Goal: Information Seeking & Learning: Learn about a topic

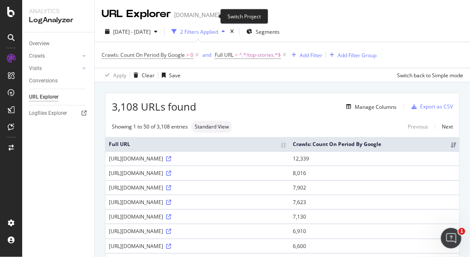
click at [223, 15] on icon "arrow-right-arrow-left" at bounding box center [225, 15] width 5 height 6
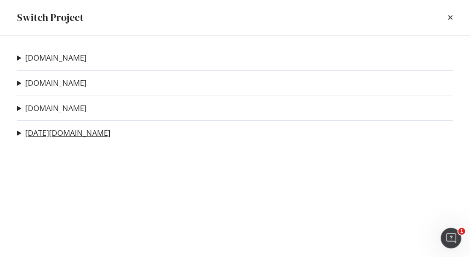
click at [47, 136] on link "[DATE][DOMAIN_NAME]" at bounding box center [67, 132] width 85 height 9
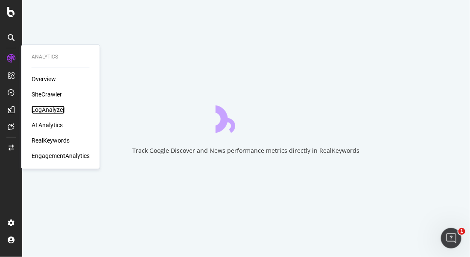
click at [54, 110] on div "LogAnalyzer" at bounding box center [48, 109] width 33 height 9
click at [53, 111] on div "LogAnalyzer" at bounding box center [48, 109] width 33 height 9
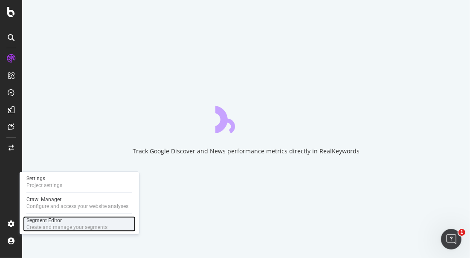
click at [59, 227] on div "Create and manage your segments" at bounding box center [66, 227] width 81 height 7
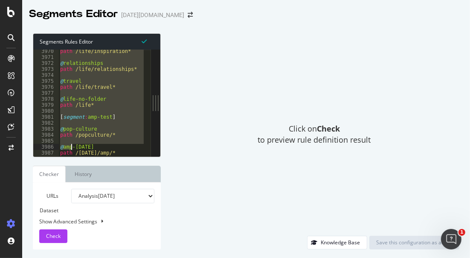
scroll to position [13881, 0]
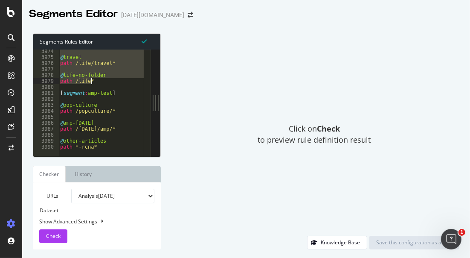
drag, startPoint x: 60, startPoint y: 83, endPoint x: 101, endPoint y: 84, distance: 41.0
click at [101, 84] on div "@ travel path /life/travel* @ life-no-folder path /life* [ segment : amp-test ]…" at bounding box center [220, 104] width 324 height 112
type textarea "@life-no-folder path /life*"
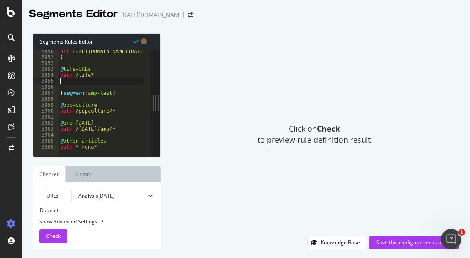
type textarea "path /life*"
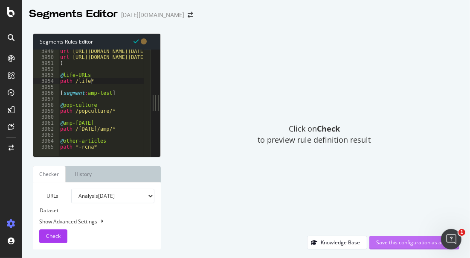
click at [406, 241] on div "Save this configuration as active" at bounding box center [414, 242] width 76 height 7
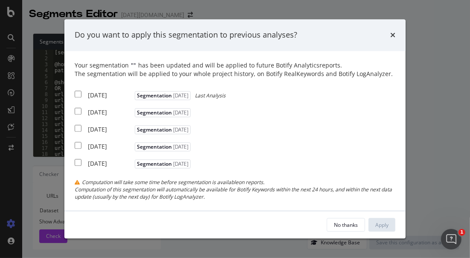
click at [77, 91] on input "modal" at bounding box center [78, 93] width 7 height 7
checkbox input "true"
click at [379, 224] on div "Apply" at bounding box center [381, 224] width 13 height 7
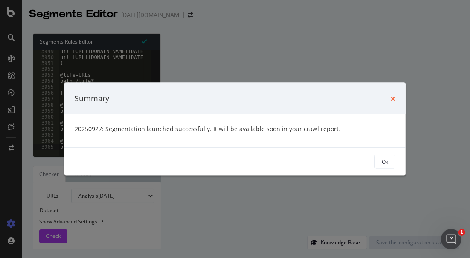
click at [393, 99] on icon "times" at bounding box center [392, 98] width 5 height 7
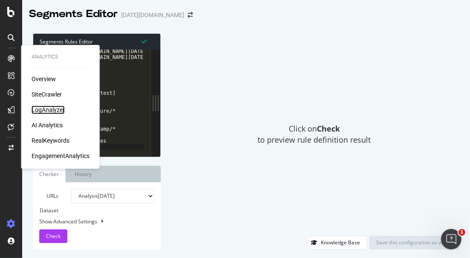
click at [59, 114] on div "LogAnalyzer" at bounding box center [48, 109] width 33 height 9
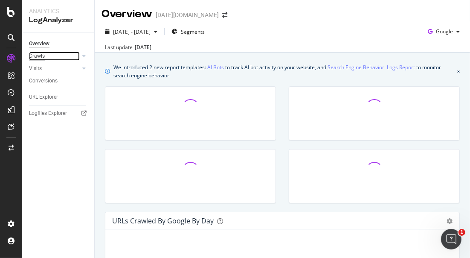
click at [39, 56] on div "Crawls" at bounding box center [37, 56] width 16 height 9
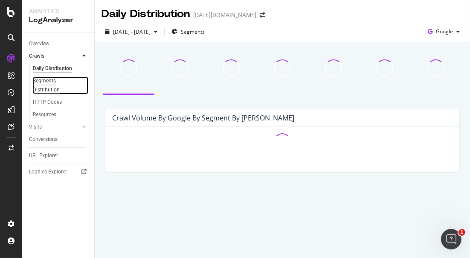
click at [52, 81] on div "Segments Distribution" at bounding box center [56, 85] width 47 height 18
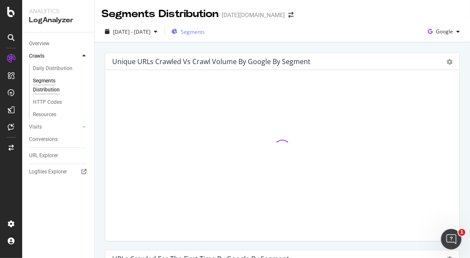
click at [205, 32] on span "Segments" at bounding box center [193, 31] width 24 height 7
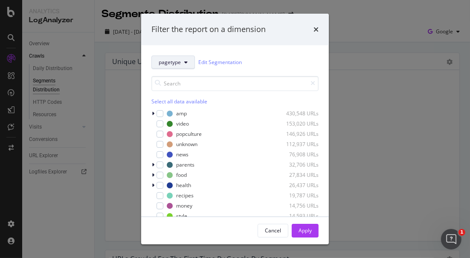
click at [175, 56] on button "pagetype" at bounding box center [173, 62] width 44 height 14
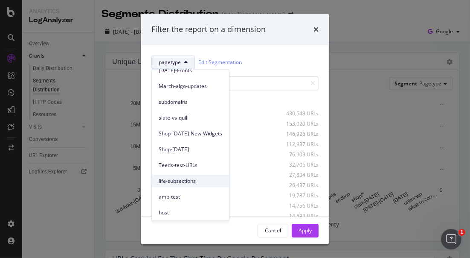
scroll to position [102, 0]
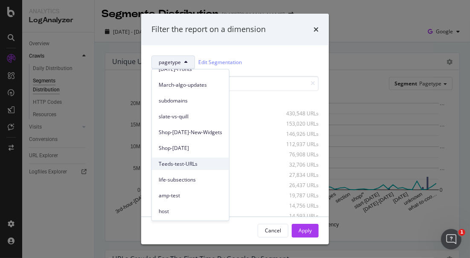
click at [191, 163] on span "Teeds-test-URLs" at bounding box center [191, 164] width 64 height 8
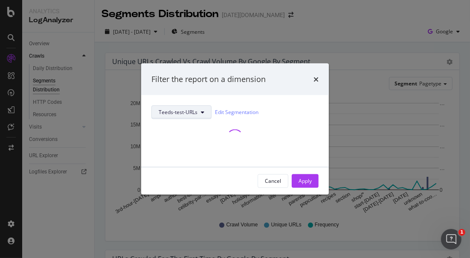
click at [171, 110] on div "Teeds-test-URLs Edit Segmentation" at bounding box center [234, 130] width 167 height 51
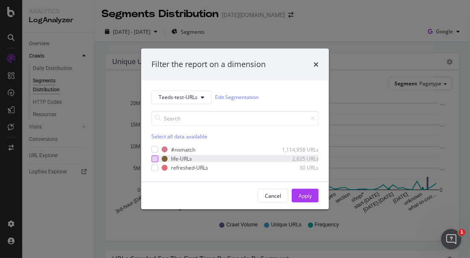
click at [154, 158] on div "modal" at bounding box center [154, 158] width 7 height 7
click at [156, 165] on div "modal" at bounding box center [154, 167] width 7 height 7
click at [310, 198] on div "Apply" at bounding box center [305, 195] width 13 height 7
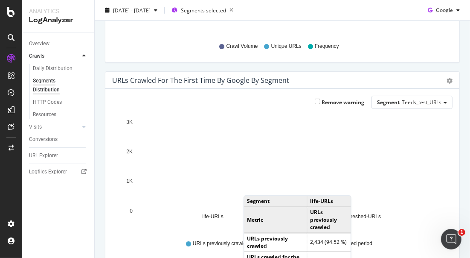
scroll to position [237, 0]
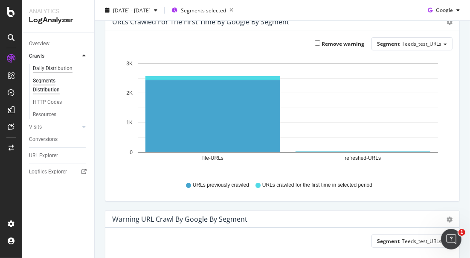
click at [56, 75] on div "Segments Distribution" at bounding box center [61, 85] width 65 height 21
click at [60, 69] on div "Daily Distribution" at bounding box center [53, 68] width 40 height 9
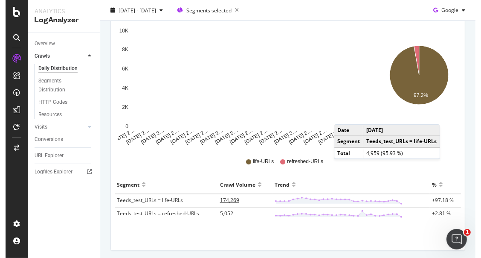
scroll to position [166, 0]
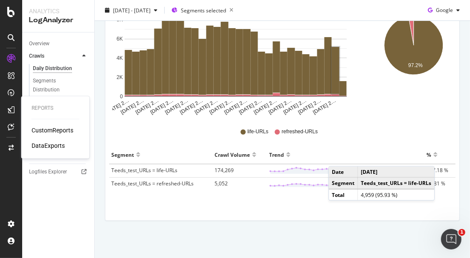
click at [50, 135] on div "CustomReports DataExports" at bounding box center [56, 138] width 48 height 24
click at [55, 127] on div "CustomReports" at bounding box center [53, 130] width 42 height 9
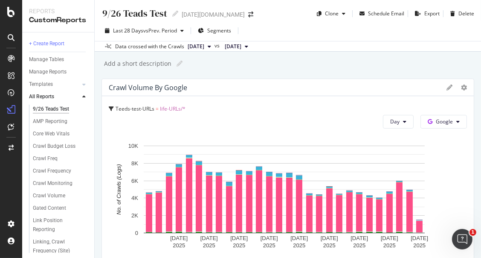
drag, startPoint x: 78, startPoint y: 3, endPoint x: 83, endPoint y: 4, distance: 5.4
click at [78, 3] on div "Reports CustomReports" at bounding box center [58, 16] width 72 height 32
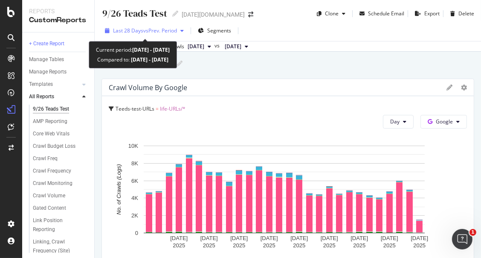
click at [134, 32] on span "Last 28 Days" at bounding box center [128, 30] width 30 height 7
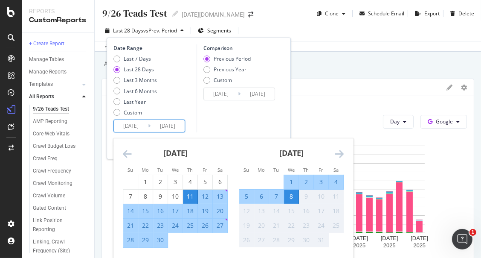
click at [134, 123] on input "2025/09/11" at bounding box center [131, 126] width 34 height 12
click at [144, 225] on div "22" at bounding box center [145, 225] width 15 height 9
type input "[DATE]"
type input "2025/09/05"
type input "[DATE]"
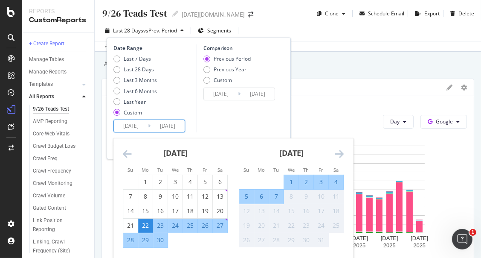
click at [146, 238] on div "29" at bounding box center [145, 240] width 15 height 9
type input "[DATE]"
type input "2025/09/14"
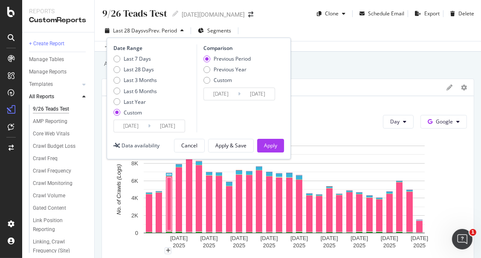
click at [129, 126] on input "[DATE]" at bounding box center [131, 126] width 34 height 12
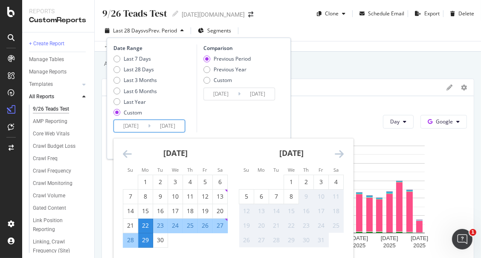
click at [144, 243] on div "29" at bounding box center [145, 240] width 15 height 9
type input "[DATE]"
type input "2025/09/28"
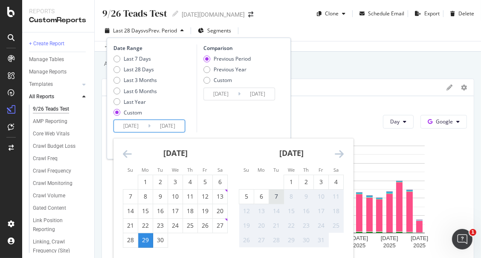
click at [277, 195] on div "7" at bounding box center [276, 196] width 15 height 9
type input "2025/10/07"
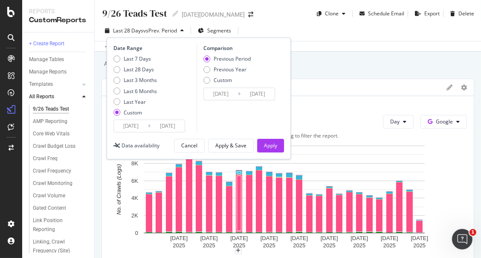
click at [227, 94] on input "2025/09/20" at bounding box center [221, 94] width 34 height 12
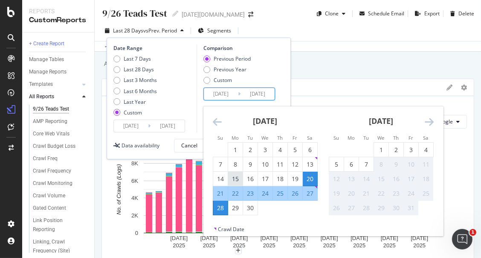
click at [234, 178] on div "15" at bounding box center [235, 179] width 15 height 9
type input "[DATE]"
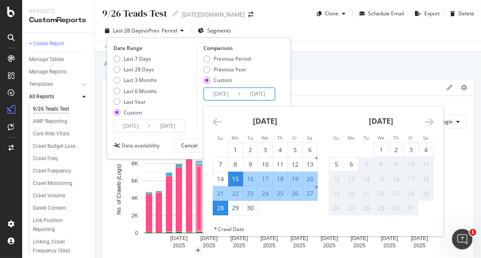
click at [222, 192] on div "21" at bounding box center [220, 193] width 15 height 9
type input "[DATE]"
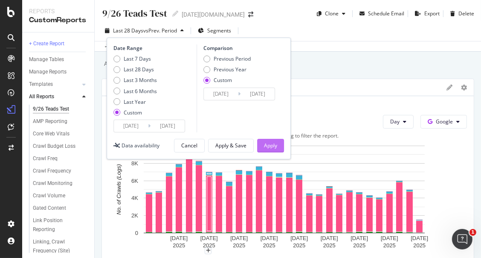
click at [270, 144] on div "Apply" at bounding box center [270, 145] width 13 height 7
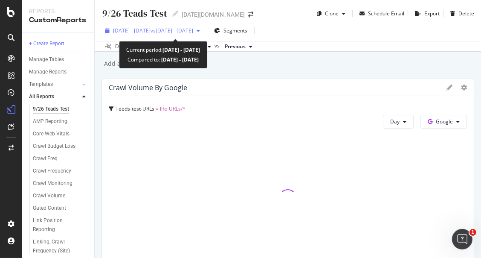
click at [150, 30] on span "2025 Sep. 29th - Oct. 7th" at bounding box center [132, 30] width 38 height 7
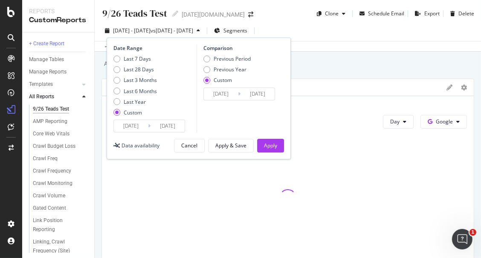
click at [148, 129] on icon at bounding box center [149, 126] width 3 height 8
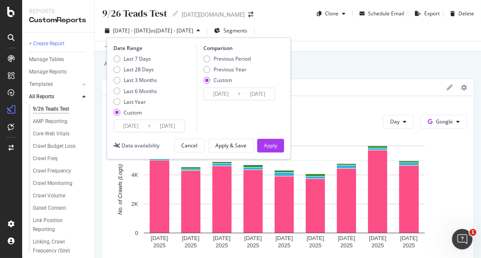
click at [170, 125] on input "2025/10/07" at bounding box center [168, 126] width 34 height 12
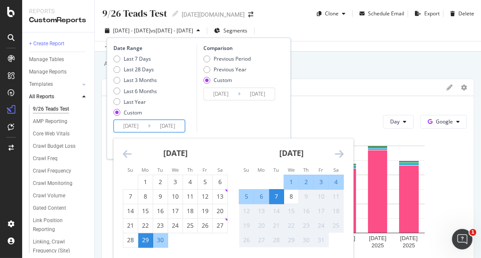
click at [147, 241] on div "29" at bounding box center [145, 240] width 15 height 9
type input "[DATE]"
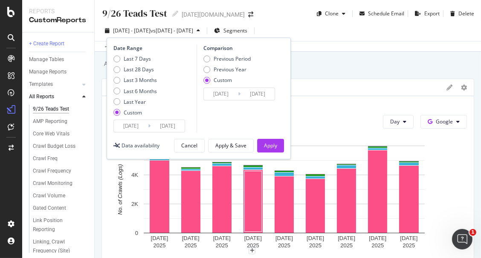
click at [355, 76] on div "9/26 Teads Test 9/26 Teads Test today.com Clone Schedule Email Export Delete 20…" at bounding box center [288, 129] width 387 height 258
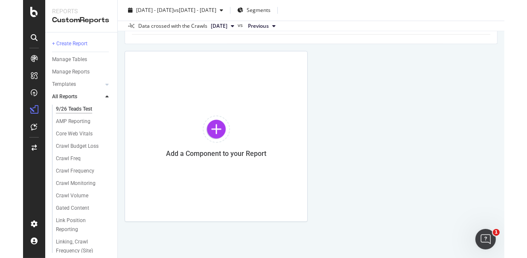
scroll to position [2025, 0]
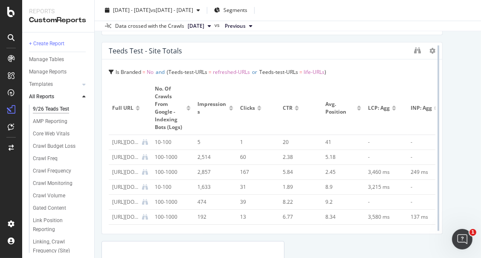
click at [443, 50] on div at bounding box center [438, 138] width 9 height 192
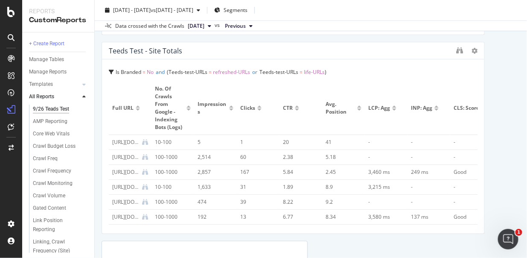
click at [456, 50] on div at bounding box center [466, 51] width 21 height 9
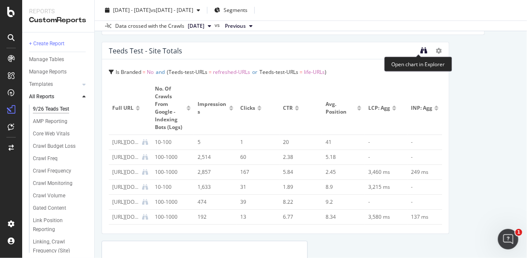
click at [421, 51] on icon "binoculars" at bounding box center [424, 50] width 7 height 7
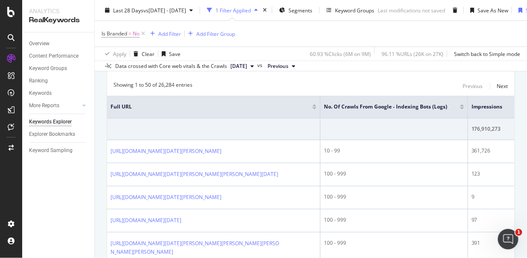
scroll to position [95, 0]
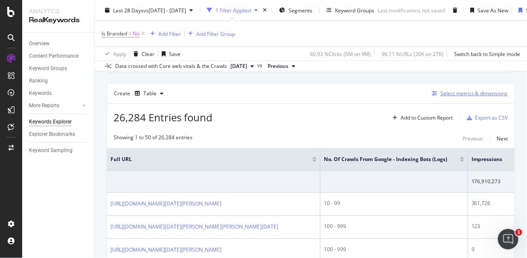
click at [440, 90] on div "Select metrics & dimensions" at bounding box center [473, 93] width 67 height 7
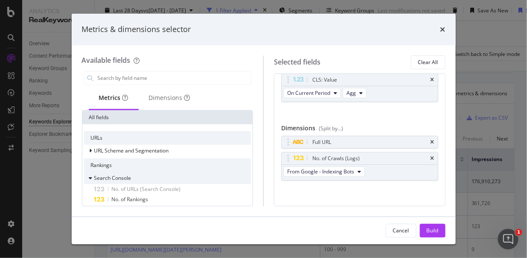
scroll to position [142, 0]
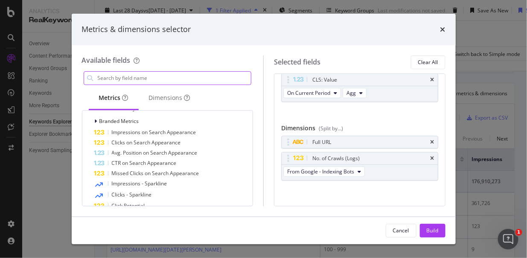
click at [129, 75] on input "modal" at bounding box center [174, 78] width 154 height 13
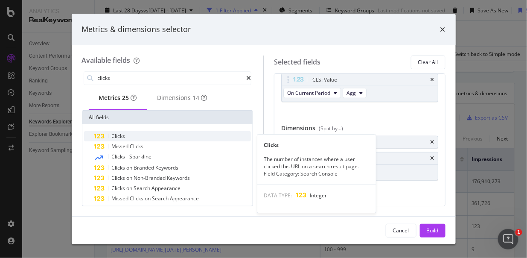
click at [132, 139] on div "Clicks" at bounding box center [172, 136] width 157 height 10
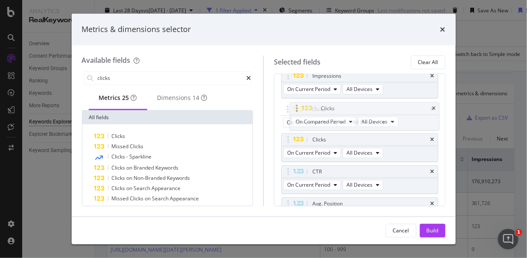
scroll to position [22, 0]
drag, startPoint x: 338, startPoint y: 201, endPoint x: 337, endPoint y: 138, distance: 63.6
click at [337, 138] on body "Analytics RealKeywords Overview Content Performance Keyword Groups Ranking Keyw…" at bounding box center [263, 129] width 527 height 258
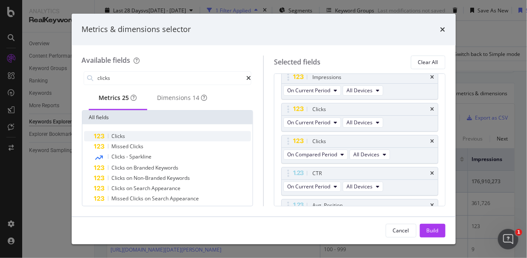
click at [123, 139] on span "Clicks" at bounding box center [119, 135] width 14 height 7
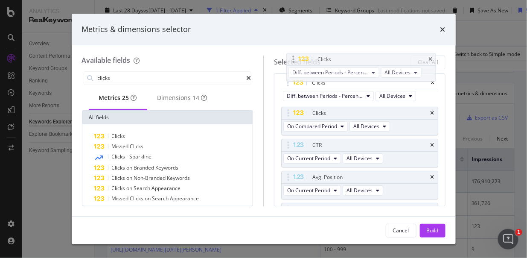
scroll to position [75, 0]
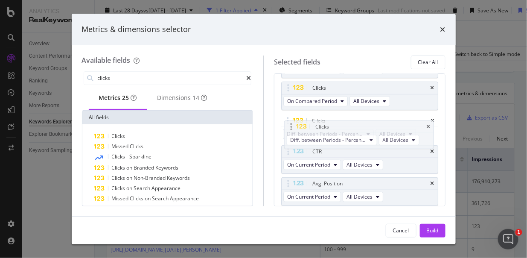
drag, startPoint x: 370, startPoint y: 187, endPoint x: 372, endPoint y: 130, distance: 57.2
click at [372, 130] on body "Analytics RealKeywords Overview Content Performance Keyword Groups Ranking Keyw…" at bounding box center [263, 129] width 527 height 258
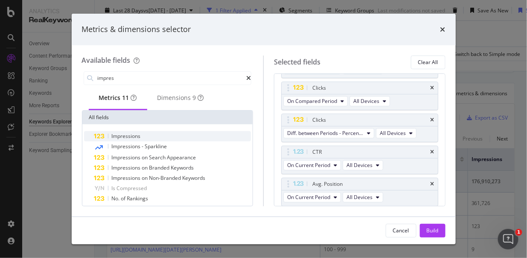
click at [128, 140] on span "Impressions" at bounding box center [126, 135] width 29 height 7
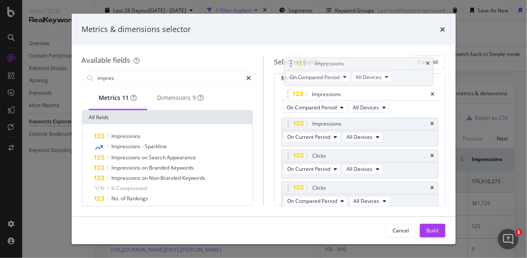
scroll to position [0, 0]
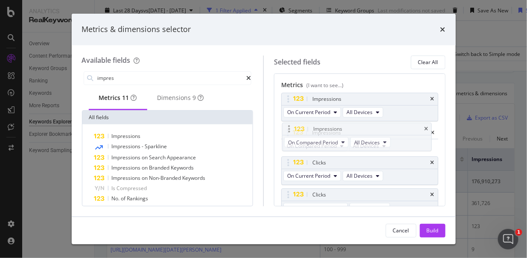
drag, startPoint x: 374, startPoint y: 182, endPoint x: 375, endPoint y: 127, distance: 55.0
click at [375, 127] on body "Analytics RealKeywords Overview Content Performance Keyword Groups Ranking Keyw…" at bounding box center [263, 129] width 527 height 258
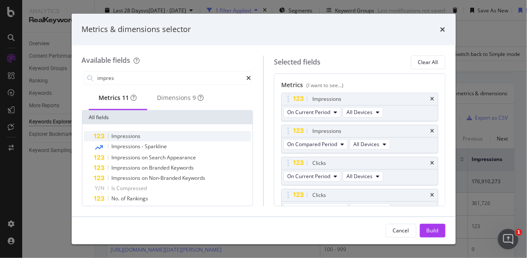
click at [143, 137] on div "Impressions" at bounding box center [172, 136] width 157 height 10
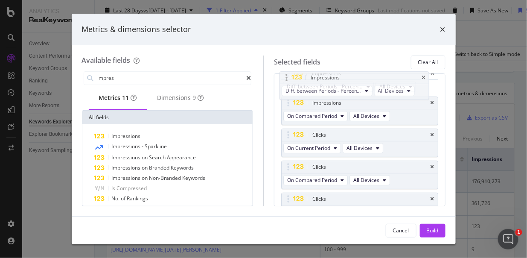
scroll to position [55, 0]
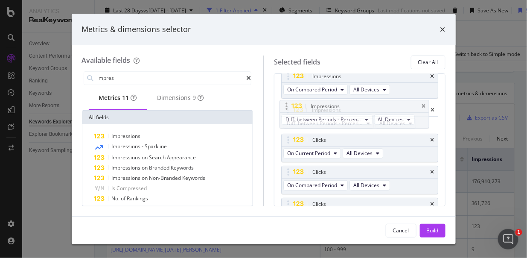
drag, startPoint x: 360, startPoint y: 181, endPoint x: 358, endPoint y: 102, distance: 78.5
click at [358, 102] on body "Analytics RealKeywords Overview Content Performance Keyword Groups Ranking Keyw…" at bounding box center [263, 129] width 527 height 258
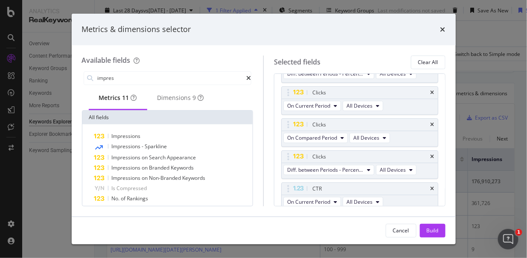
scroll to position [197, 0]
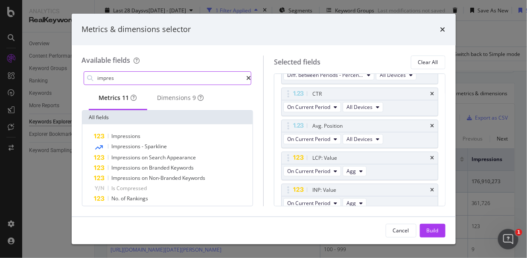
click at [147, 79] on input "impres" at bounding box center [172, 78] width 150 height 13
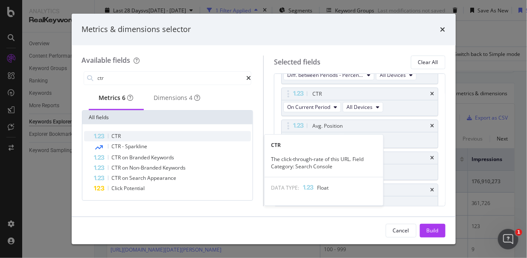
click at [151, 140] on div "CTR" at bounding box center [172, 136] width 157 height 10
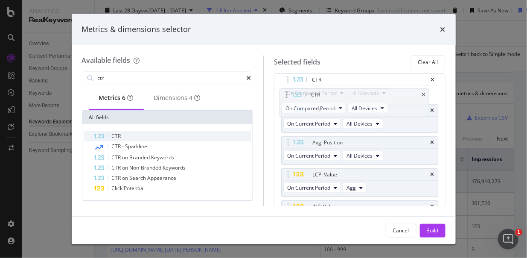
scroll to position [211, 0]
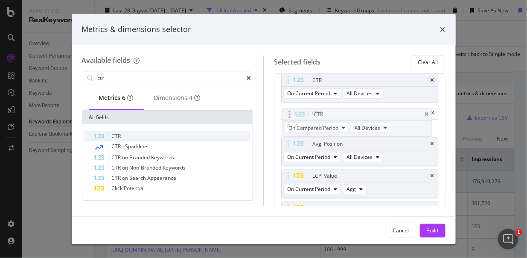
drag, startPoint x: 380, startPoint y: 182, endPoint x: 381, endPoint y: 113, distance: 69.6
click at [381, 113] on body "Analytics RealKeywords Overview Content Performance Keyword Groups Ranking Keyw…" at bounding box center [263, 129] width 527 height 258
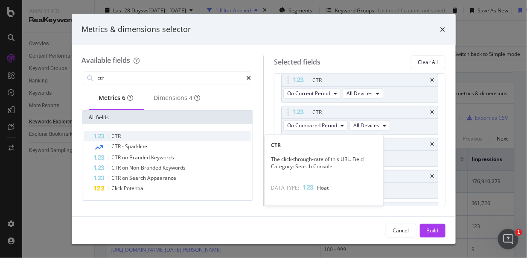
click at [123, 140] on div "CTR" at bounding box center [172, 136] width 157 height 10
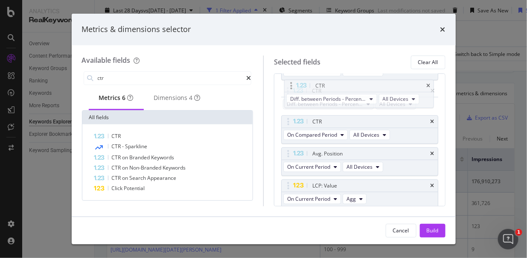
scroll to position [231, 0]
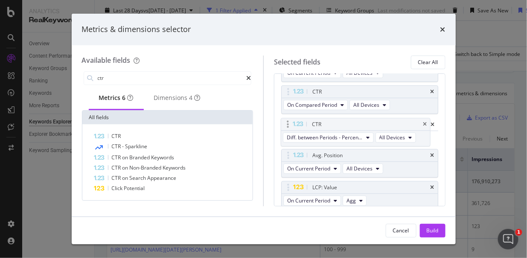
drag, startPoint x: 376, startPoint y: 182, endPoint x: 375, endPoint y: 122, distance: 60.2
click at [375, 122] on body "Analytics RealKeywords Overview Content Performance Keyword Groups Ranking Keyw…" at bounding box center [263, 129] width 527 height 258
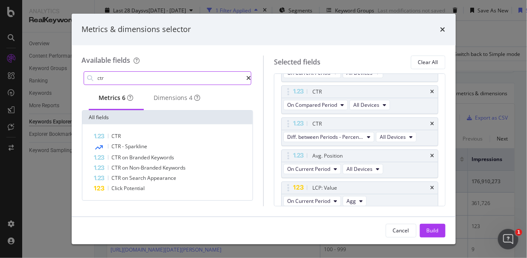
click at [127, 76] on input "ctr" at bounding box center [172, 78] width 150 height 13
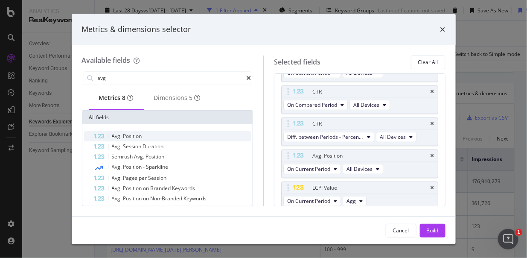
click at [148, 140] on div "Avg. Position" at bounding box center [172, 136] width 157 height 10
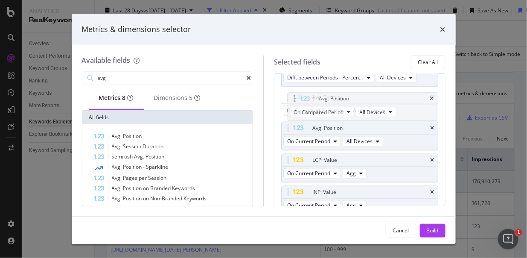
scroll to position [290, 0]
drag, startPoint x: 366, startPoint y: 182, endPoint x: 362, endPoint y: 124, distance: 58.6
click at [362, 124] on body "Analytics RealKeywords Overview Content Performance Keyword Groups Ranking Keyw…" at bounding box center [263, 129] width 527 height 258
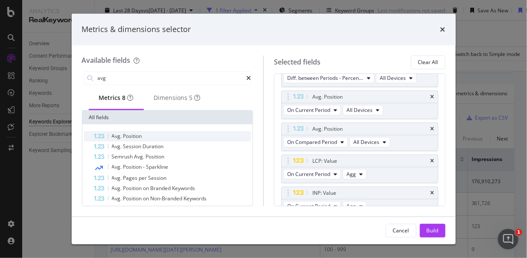
click at [177, 138] on div "Avg. Position" at bounding box center [172, 136] width 157 height 10
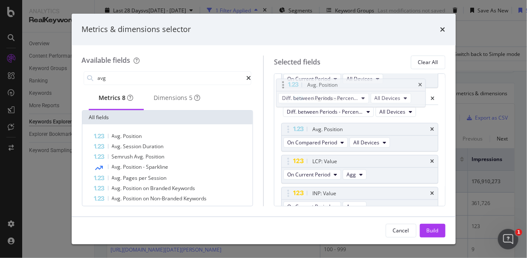
scroll to position [319, 0]
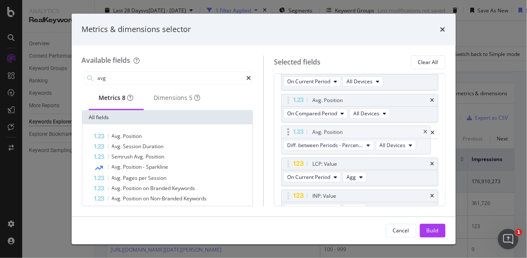
drag, startPoint x: 392, startPoint y: 182, endPoint x: 392, endPoint y: 129, distance: 52.9
click at [392, 129] on body "Analytics RealKeywords Overview Content Performance Keyword Groups Ranking Keyw…" at bounding box center [263, 129] width 527 height 258
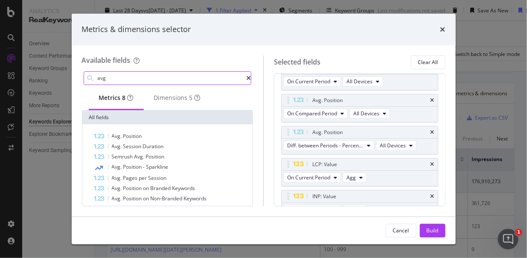
click at [119, 76] on input "avg" at bounding box center [172, 78] width 150 height 13
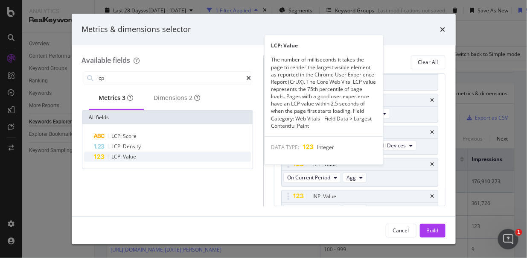
click at [140, 159] on div "LCP: Value" at bounding box center [172, 156] width 157 height 10
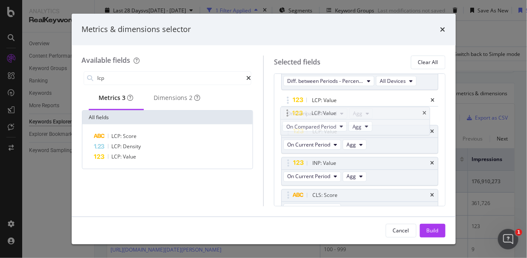
scroll to position [381, 0]
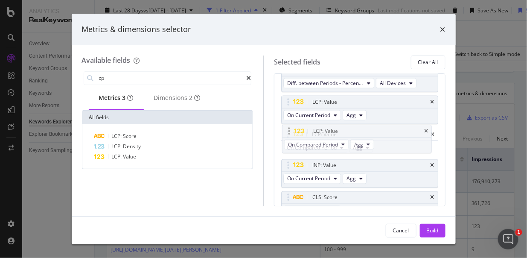
drag, startPoint x: 352, startPoint y: 184, endPoint x: 353, endPoint y: 131, distance: 52.9
click at [353, 131] on body "Analytics RealKeywords Overview Content Performance Keyword Groups Ranking Keyw…" at bounding box center [263, 129] width 527 height 258
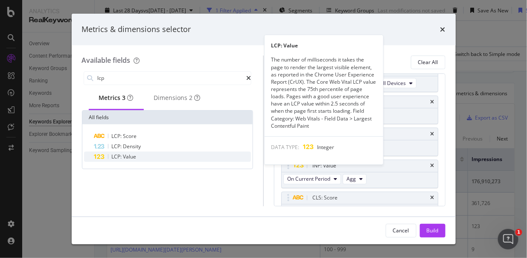
click at [124, 157] on span "Value" at bounding box center [129, 156] width 13 height 7
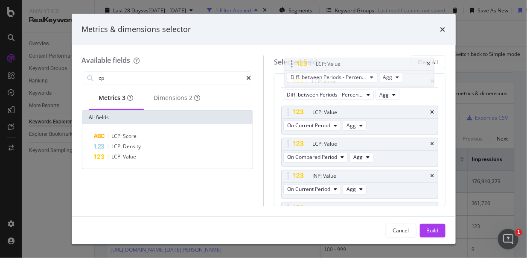
scroll to position [399, 0]
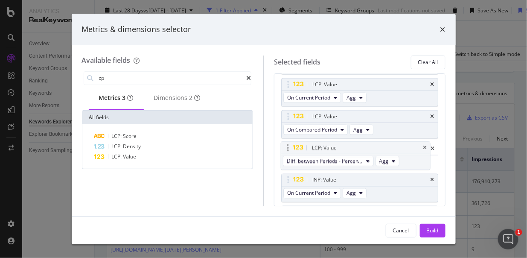
drag, startPoint x: 355, startPoint y: 182, endPoint x: 349, endPoint y: 148, distance: 34.6
click at [354, 145] on body "Analytics RealKeywords Overview Content Performance Keyword Groups Ranking Keyw…" at bounding box center [263, 129] width 527 height 258
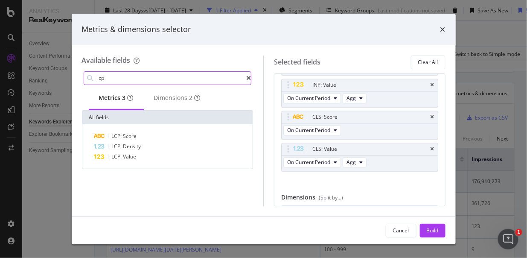
click at [126, 79] on input "lcp" at bounding box center [172, 78] width 150 height 13
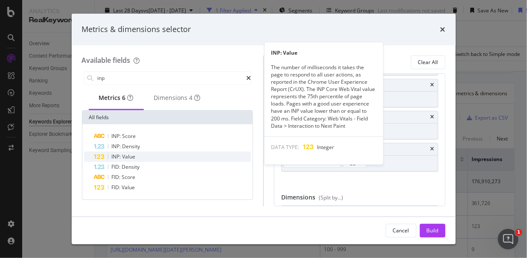
click at [140, 156] on div "INP: Value" at bounding box center [172, 156] width 157 height 10
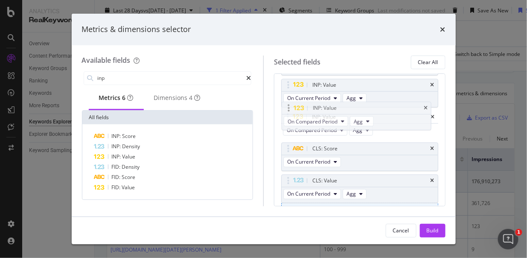
drag, startPoint x: 378, startPoint y: 176, endPoint x: 378, endPoint y: 108, distance: 68.7
click at [378, 108] on body "Analytics RealKeywords Overview Content Performance Keyword Groups Ranking Keyw…" at bounding box center [263, 129] width 527 height 258
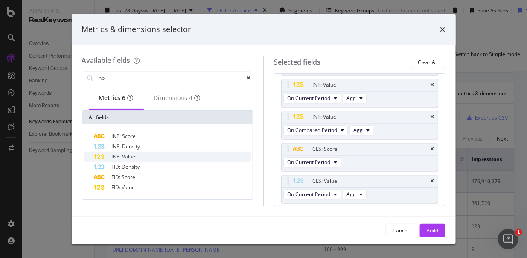
click at [122, 160] on span "INP:" at bounding box center [117, 156] width 11 height 7
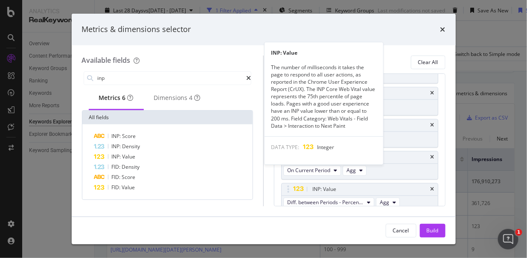
scroll to position [518, 0]
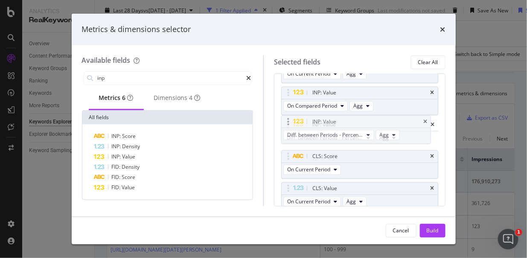
drag, startPoint x: 378, startPoint y: 182, endPoint x: 378, endPoint y: 120, distance: 62.3
click at [378, 120] on body "Analytics RealKeywords Overview Content Performance Keyword Groups Ranking Keyw…" at bounding box center [263, 129] width 527 height 258
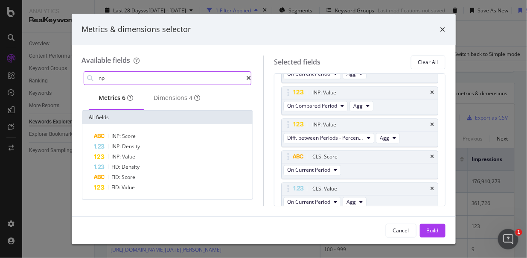
click at [202, 79] on input "inp" at bounding box center [172, 78] width 150 height 13
type input "cls"
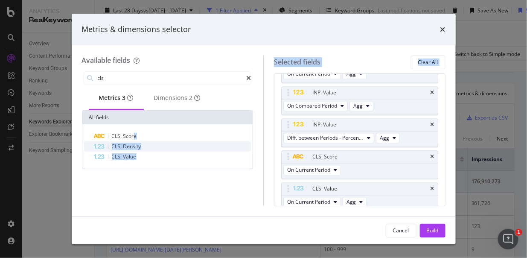
drag, startPoint x: 133, startPoint y: 138, endPoint x: 206, endPoint y: 146, distance: 73.8
click at [241, 148] on div "CLS: Score CLS: Density CLS: Value" at bounding box center [167, 146] width 167 height 31
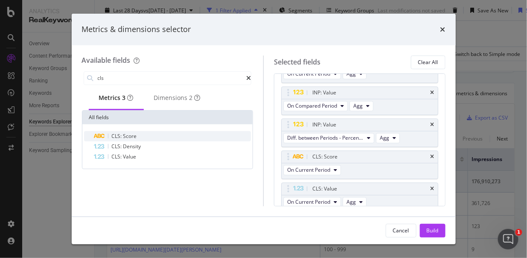
click at [128, 136] on span "Score" at bounding box center [130, 135] width 14 height 7
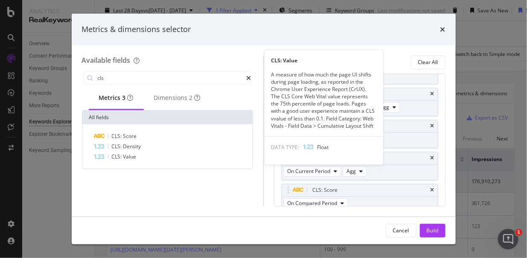
scroll to position [550, 0]
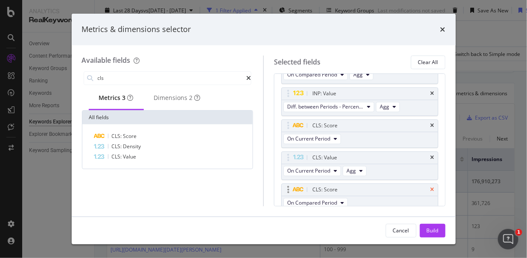
click at [431, 187] on icon "times" at bounding box center [433, 189] width 4 height 5
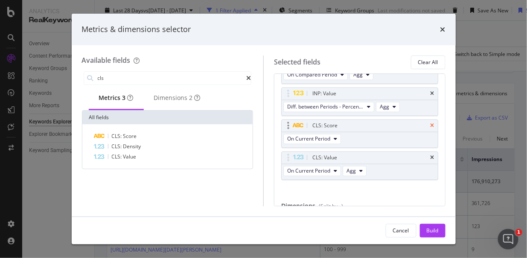
click at [431, 123] on icon "times" at bounding box center [433, 125] width 4 height 5
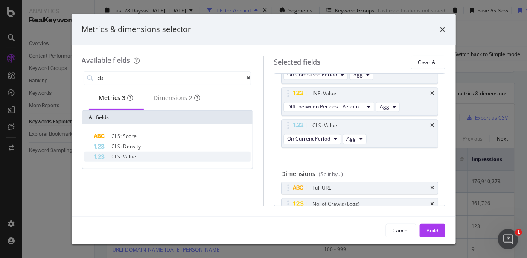
click at [120, 160] on span "CLS:" at bounding box center [118, 156] width 12 height 7
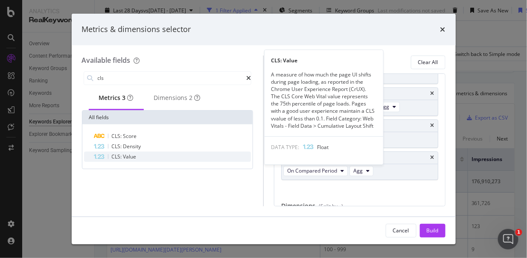
click at [133, 159] on span "Value" at bounding box center [129, 156] width 13 height 7
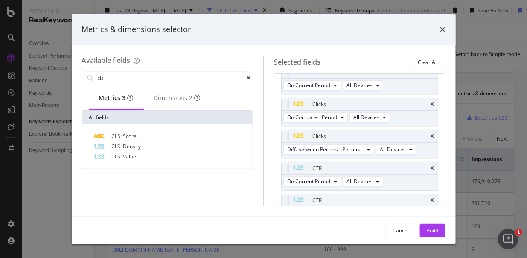
scroll to position [0, 0]
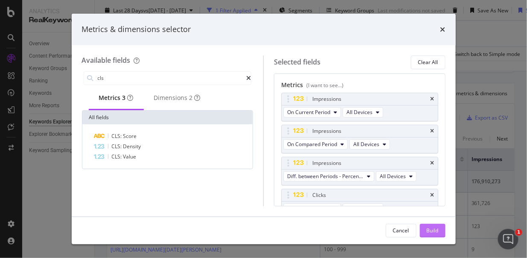
click at [436, 225] on div "Build" at bounding box center [433, 230] width 12 height 13
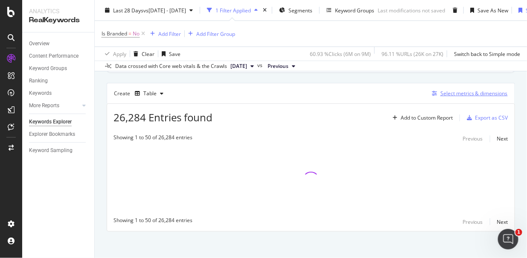
click at [462, 95] on div "Select metrics & dimensions" at bounding box center [473, 93] width 67 height 7
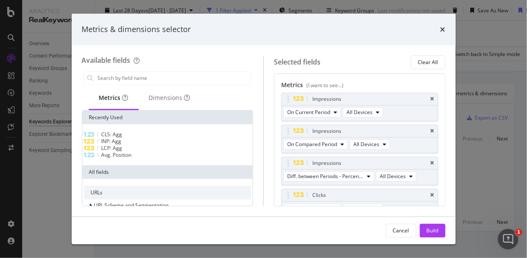
click at [404, 238] on div "Cancel Build" at bounding box center [264, 230] width 384 height 27
click at [400, 230] on div "Cancel" at bounding box center [401, 230] width 16 height 7
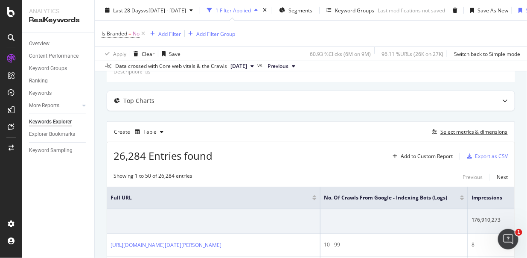
scroll to position [47, 0]
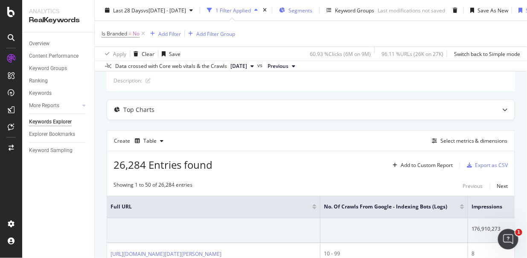
click at [285, 12] on icon "button" at bounding box center [282, 10] width 6 height 5
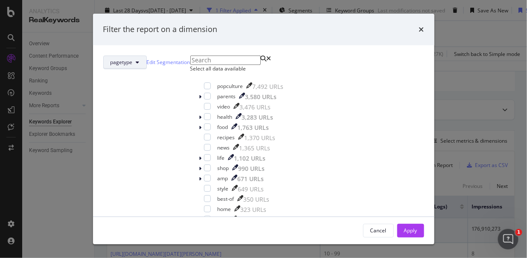
click at [133, 61] on span "pagetype" at bounding box center [122, 61] width 22 height 7
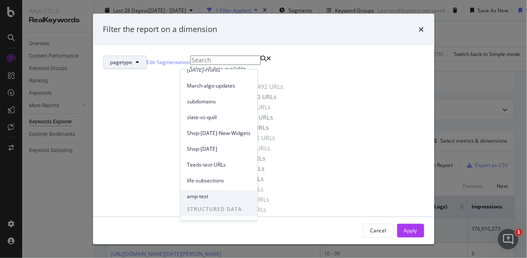
scroll to position [116, 0]
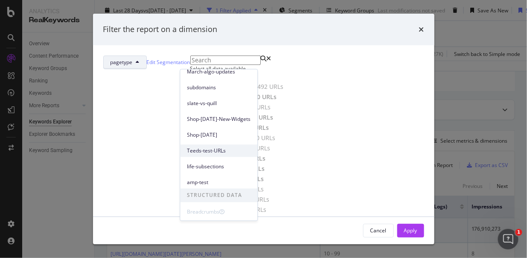
click at [203, 144] on div "Teeds-test-URLs" at bounding box center [218, 150] width 77 height 12
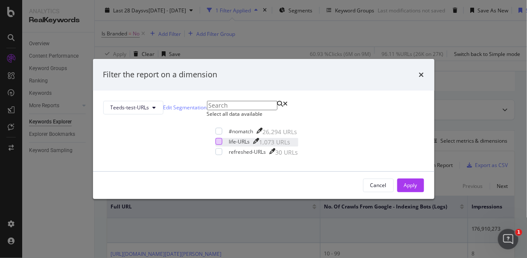
click at [215, 145] on div "modal" at bounding box center [218, 141] width 7 height 7
click at [215, 155] on div "modal" at bounding box center [218, 151] width 7 height 7
click at [404, 189] on div "Apply" at bounding box center [410, 184] width 13 height 7
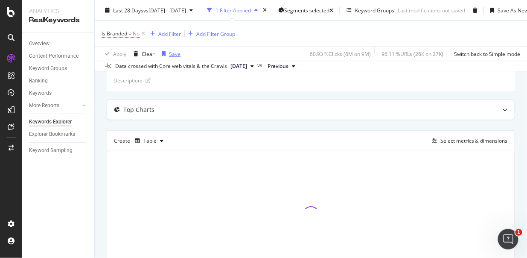
click at [169, 54] on div "Save" at bounding box center [175, 53] width 12 height 7
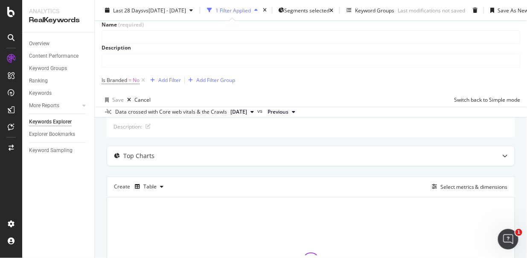
scroll to position [98, 0]
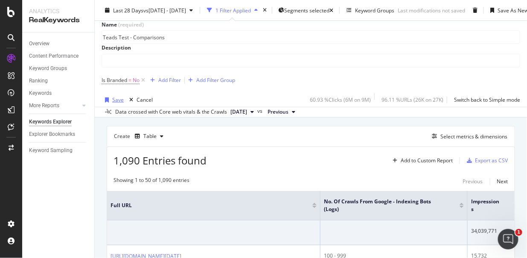
type input "Teads Test - Comparisons"
click at [109, 102] on div "button" at bounding box center [107, 99] width 11 height 5
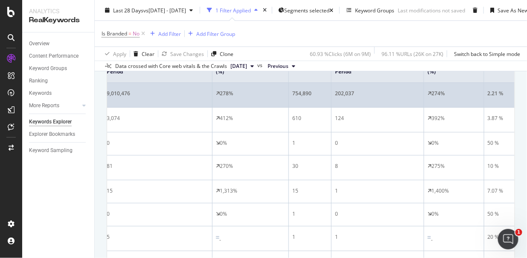
scroll to position [0, 423]
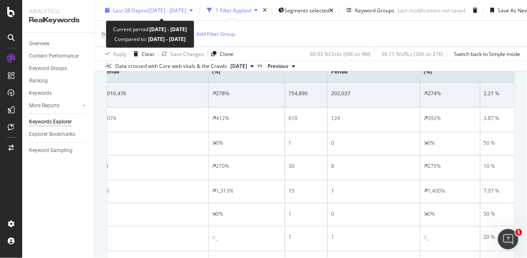
click at [158, 5] on div "Last 28 Days vs [DATE] - [DATE]" at bounding box center [149, 10] width 95 height 13
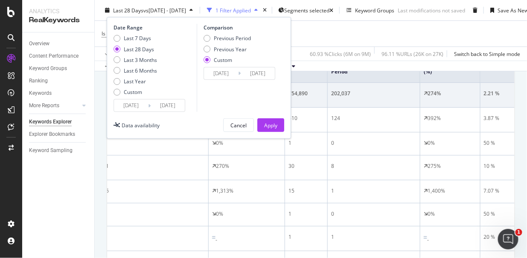
click at [134, 102] on input "[DATE]" at bounding box center [131, 105] width 34 height 12
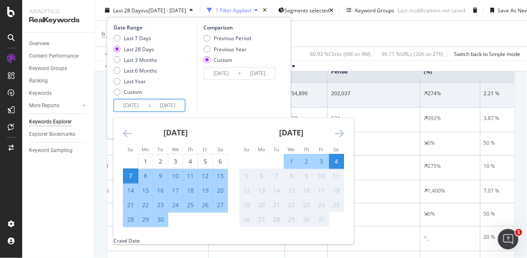
click at [141, 218] on div "29" at bounding box center [145, 219] width 15 height 9
type input "[DATE]"
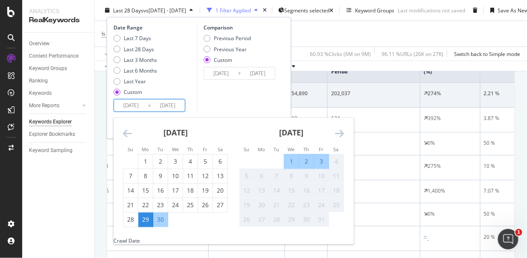
click at [322, 160] on div "3" at bounding box center [321, 161] width 15 height 9
type input "[DATE]"
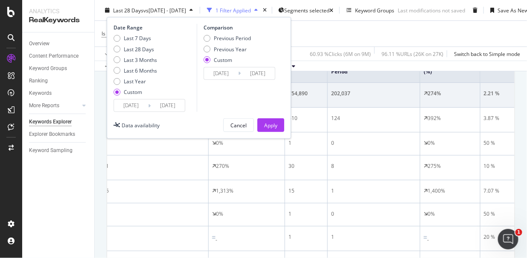
click at [220, 73] on input "[DATE]" at bounding box center [221, 73] width 34 height 12
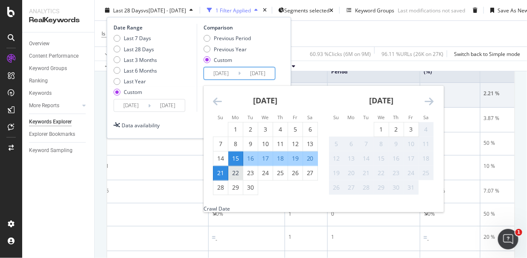
click at [236, 172] on div "22" at bounding box center [235, 173] width 15 height 9
type input "[DATE]"
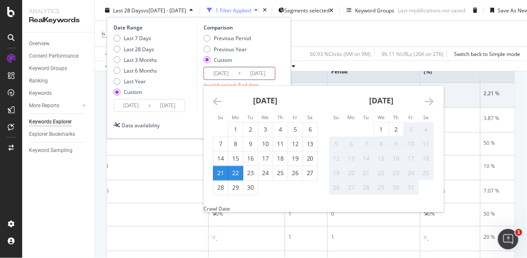
click at [235, 67] on input "[DATE]" at bounding box center [221, 73] width 34 height 12
click at [273, 50] on div "Previous Period Previous Year Custom" at bounding box center [241, 51] width 74 height 32
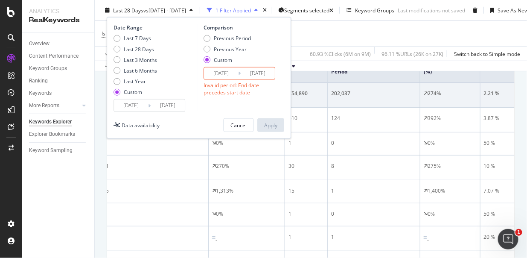
click at [221, 69] on input "[DATE]" at bounding box center [221, 73] width 34 height 12
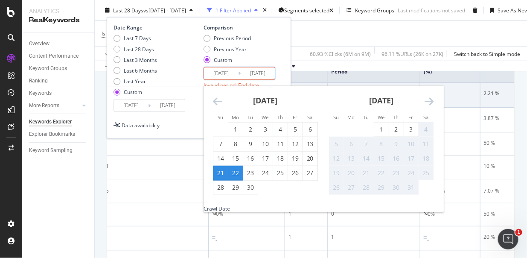
click at [232, 174] on div "22" at bounding box center [235, 173] width 15 height 9
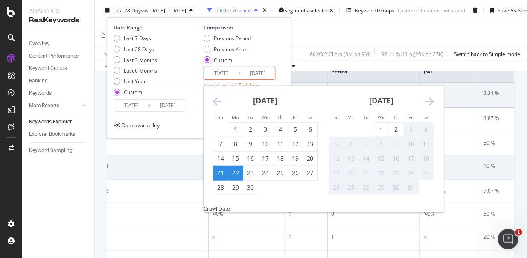
click at [283, 174] on div "25" at bounding box center [280, 173] width 15 height 9
type input "[DATE]"
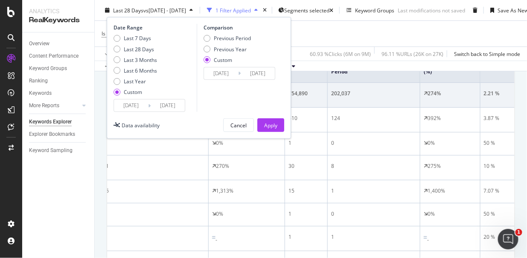
click at [155, 105] on input "[DATE]" at bounding box center [168, 105] width 34 height 12
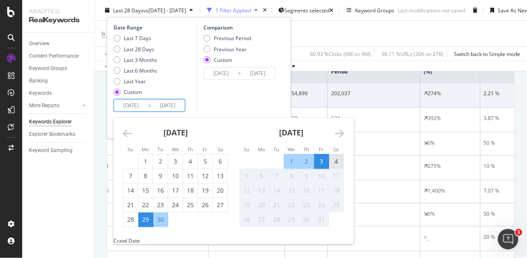
click at [335, 163] on div "4" at bounding box center [336, 161] width 15 height 9
type input "[DATE]"
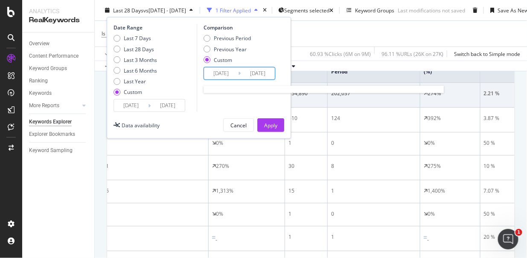
click at [245, 73] on input "[DATE]" at bounding box center [258, 73] width 34 height 12
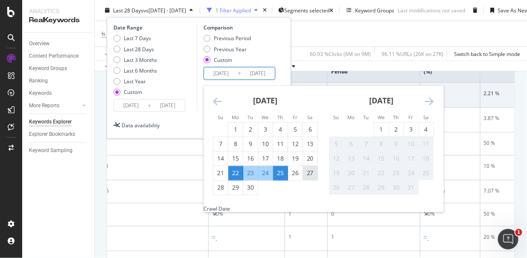
click at [312, 175] on div "27" at bounding box center [310, 173] width 15 height 9
type input "[DATE]"
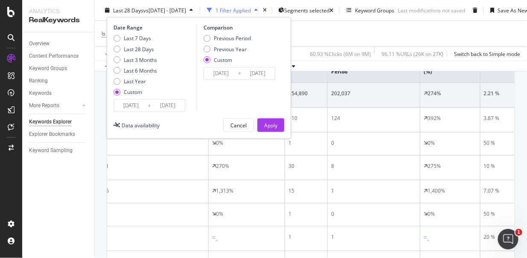
drag, startPoint x: 176, startPoint y: 106, endPoint x: 180, endPoint y: 107, distance: 4.4
click at [176, 107] on input "[DATE]" at bounding box center [168, 105] width 34 height 12
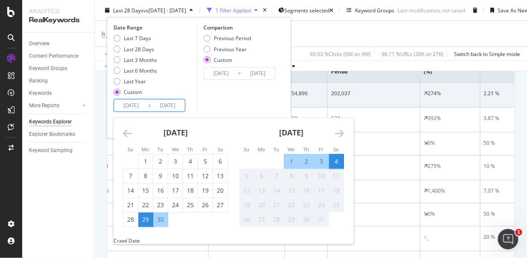
click at [231, 74] on input "[DATE]" at bounding box center [221, 73] width 34 height 12
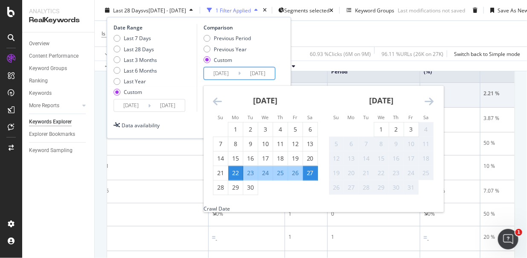
click at [195, 128] on div "Data availability Cancel Apply" at bounding box center [198, 125] width 171 height 14
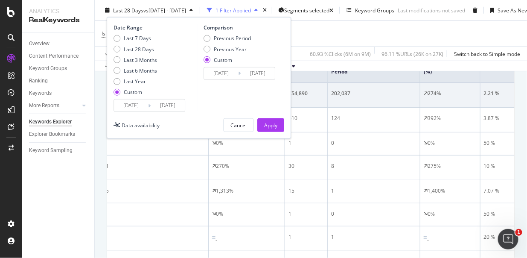
drag, startPoint x: 274, startPoint y: 123, endPoint x: 364, endPoint y: 172, distance: 102.0
click at [274, 123] on div "Apply" at bounding box center [270, 124] width 13 height 7
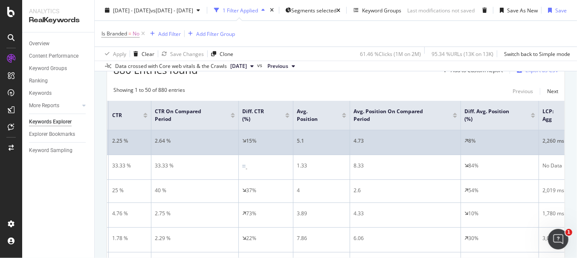
scroll to position [0, 794]
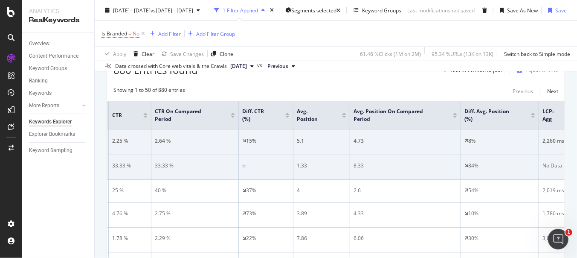
drag, startPoint x: 70, startPoint y: 191, endPoint x: 120, endPoint y: 172, distance: 53.5
click at [70, 191] on div "Overview Content Performance Keyword Groups Ranking Keywords More Reports Count…" at bounding box center [58, 144] width 72 height 225
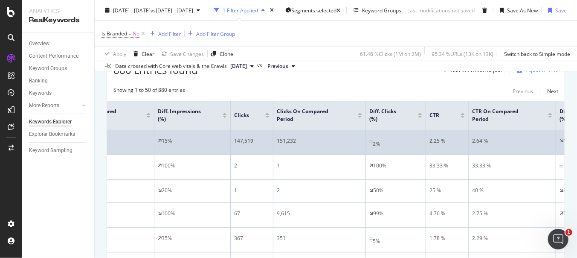
scroll to position [0, 472]
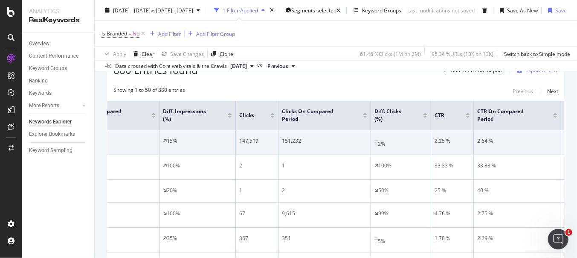
drag, startPoint x: 84, startPoint y: 183, endPoint x: 95, endPoint y: 182, distance: 10.7
click at [84, 182] on div "Overview Content Performance Keyword Groups Ranking Keywords More Reports Count…" at bounding box center [58, 144] width 72 height 225
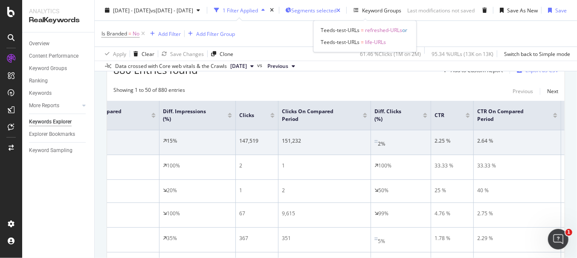
click at [337, 11] on span "Segments selected" at bounding box center [313, 9] width 45 height 7
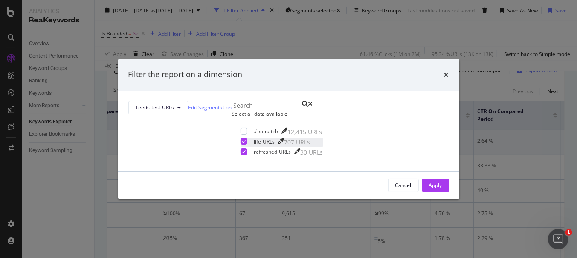
click at [251, 146] on div "life-URLs 707 URLs" at bounding box center [281, 142] width 60 height 9
click at [429, 189] on div "Apply" at bounding box center [435, 184] width 13 height 7
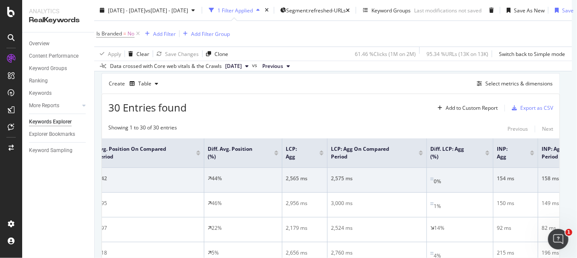
scroll to position [0, 1071]
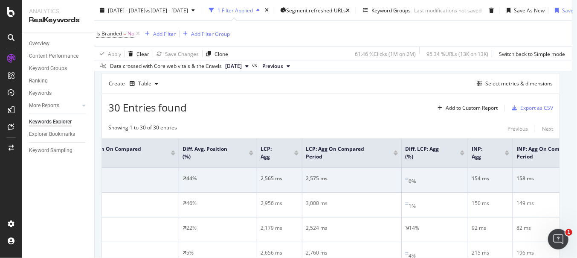
click at [46, 177] on div "Overview Content Performance Keyword Groups Ranking Keywords More Reports Count…" at bounding box center [58, 144] width 72 height 225
click at [527, 96] on div "Keywords Explorer Teeds test - Site totals [DATE][DOMAIN_NAME] [DATE] - [DATE] …" at bounding box center [336, 129] width 483 height 258
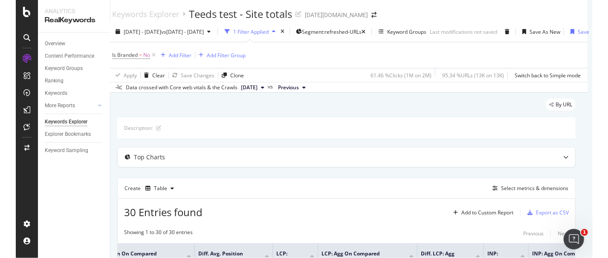
scroll to position [0, 38]
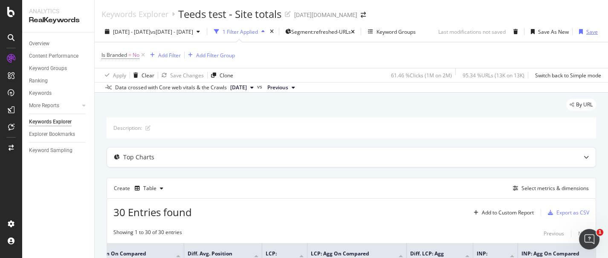
click at [527, 30] on div "Save" at bounding box center [593, 31] width 12 height 7
